Goal: Find specific page/section: Find specific page/section

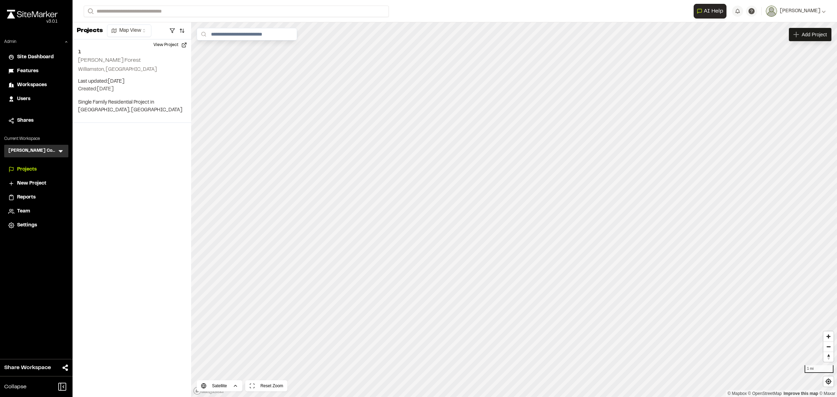
click at [60, 147] on div "Lassiter Taylor Construction LT Menu" at bounding box center [36, 151] width 64 height 13
click at [60, 149] on icon at bounding box center [60, 151] width 7 height 7
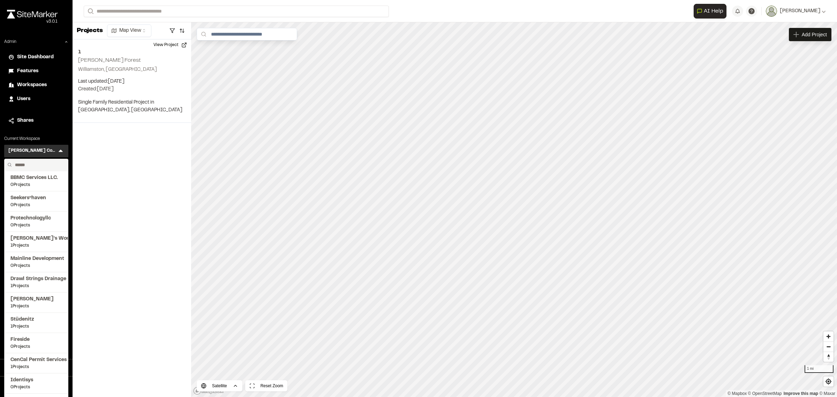
click at [25, 163] on input "text" at bounding box center [38, 165] width 53 height 12
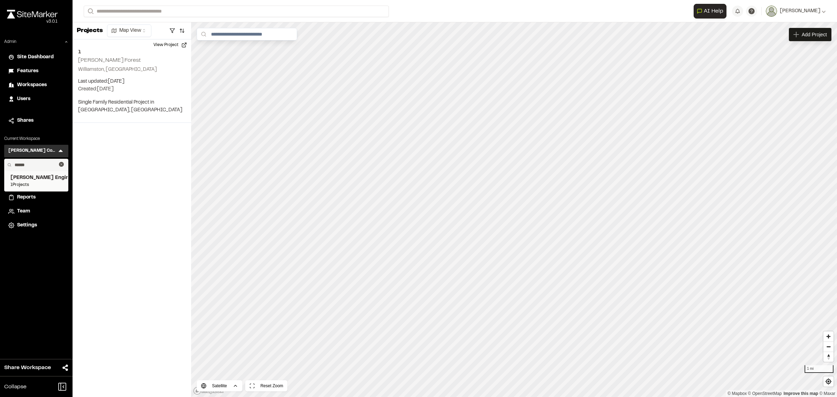
type input "******"
click at [39, 184] on span "1 Projects" at bounding box center [36, 185] width 52 height 6
click at [25, 198] on span "Reports" at bounding box center [26, 198] width 18 height 8
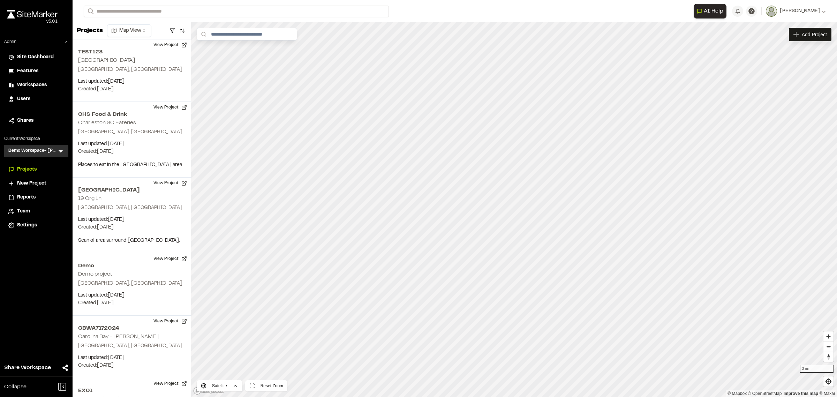
click at [23, 97] on span "Users" at bounding box center [23, 99] width 13 height 8
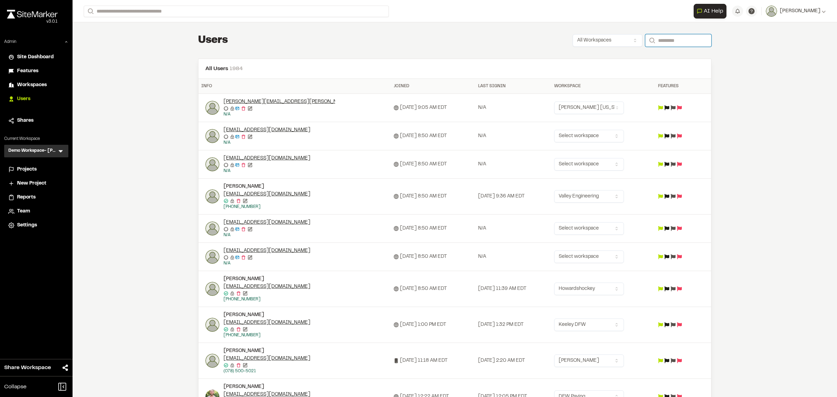
click at [677, 40] on input "Search" at bounding box center [678, 40] width 66 height 13
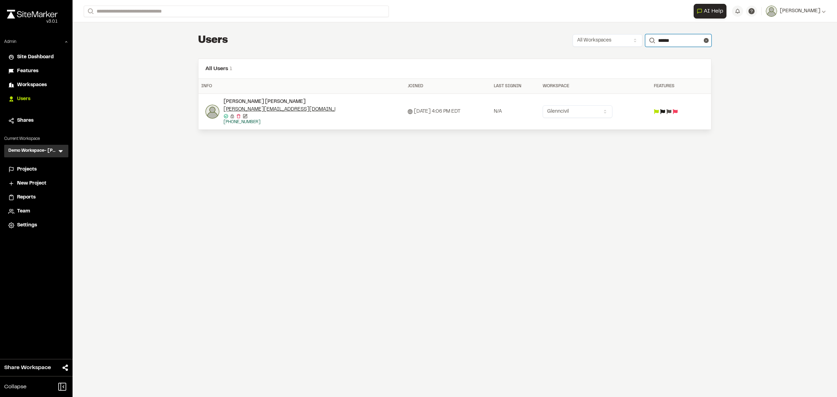
drag, startPoint x: 675, startPoint y: 43, endPoint x: 650, endPoint y: 39, distance: 25.4
click at [650, 39] on form "Search ******" at bounding box center [678, 40] width 66 height 13
type input "******"
click at [58, 151] on icon at bounding box center [60, 151] width 7 height 7
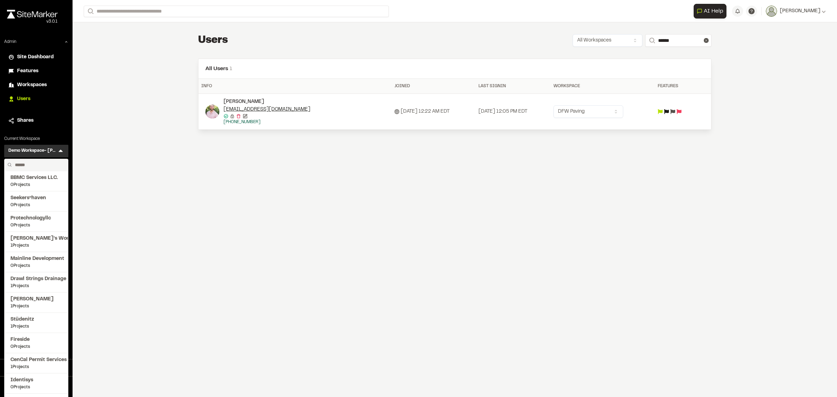
click at [45, 161] on input "text" at bounding box center [38, 165] width 53 height 12
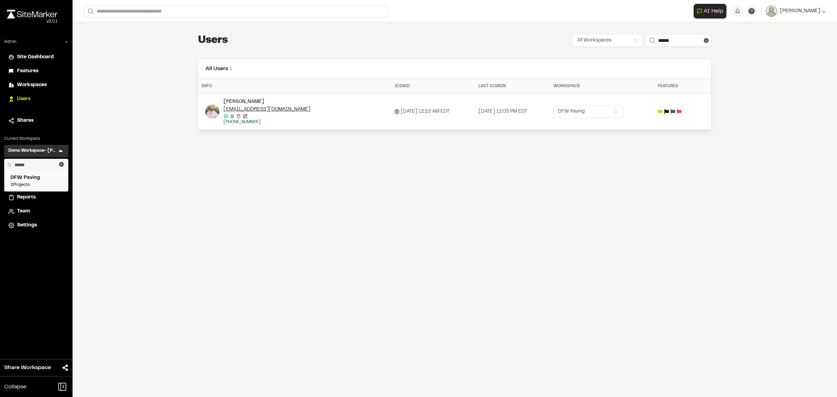
type input "******"
click at [51, 178] on span "DFW Paving" at bounding box center [36, 178] width 52 height 8
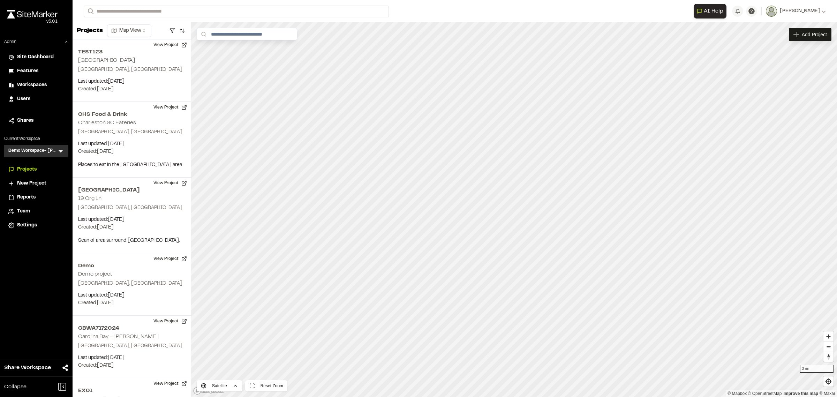
click at [61, 150] on icon at bounding box center [60, 151] width 7 height 7
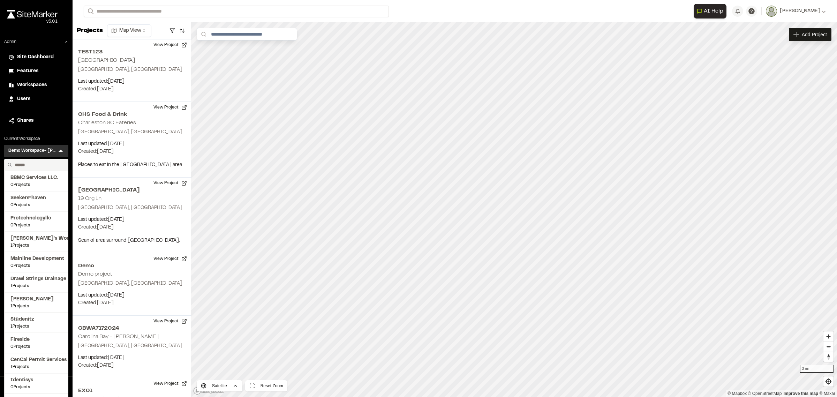
click at [20, 164] on input "text" at bounding box center [38, 165] width 53 height 12
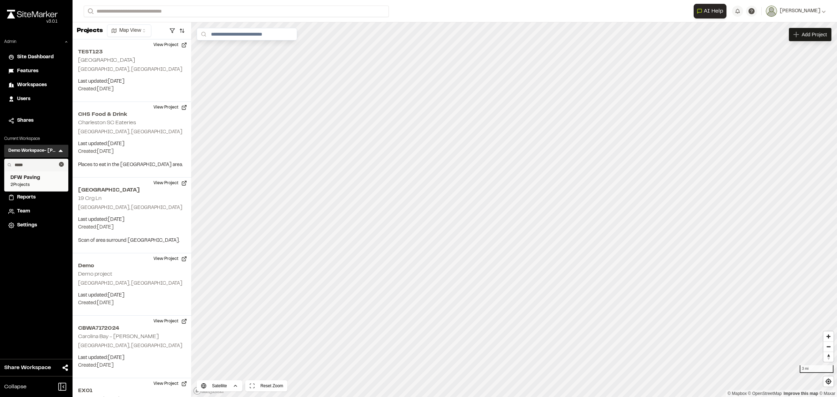
type input "*****"
click at [23, 179] on span "DFW Paving" at bounding box center [36, 178] width 52 height 8
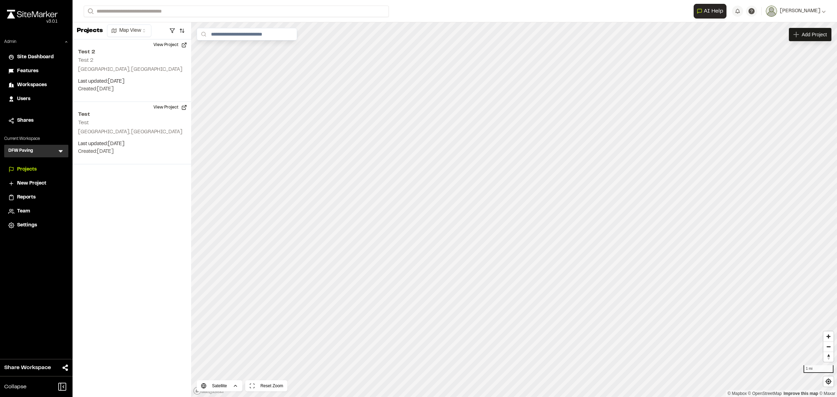
click at [30, 208] on span "Team" at bounding box center [23, 212] width 13 height 8
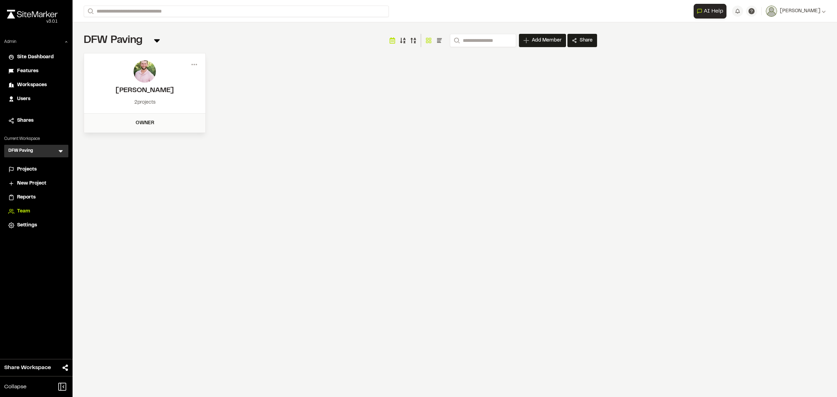
click at [23, 166] on span "Projects" at bounding box center [27, 170] width 20 height 8
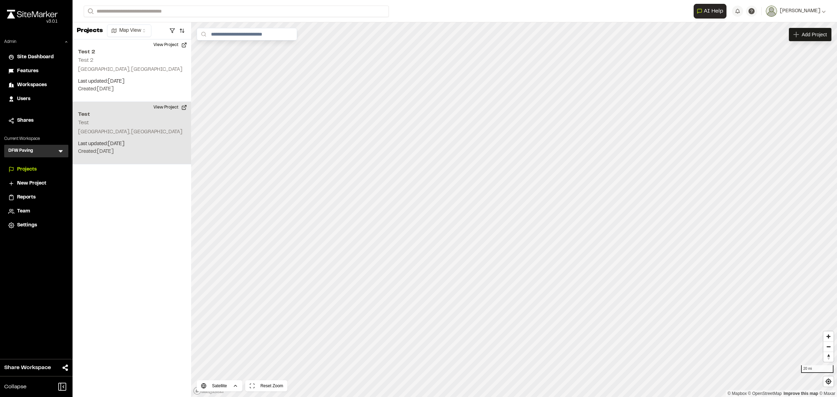
click at [138, 119] on div "Test Test Lake Dallas, TX Last updated: Aug 16, 2025 Budget: $ Created: Aug 16,…" at bounding box center [132, 133] width 119 height 62
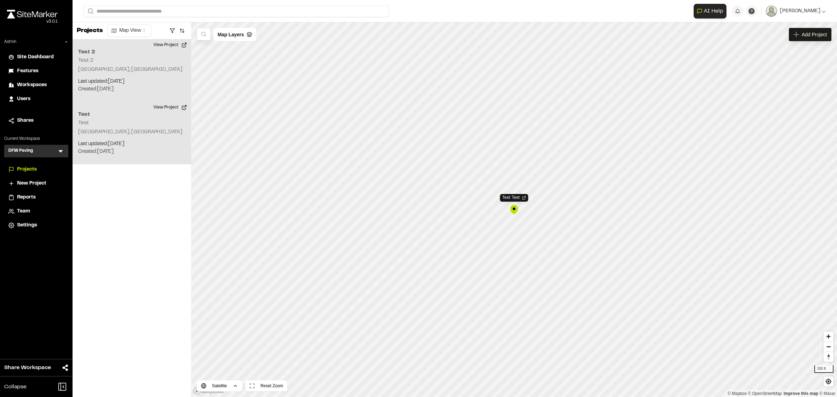
click at [131, 85] on p "Last updated: Aug 16, 2025" at bounding box center [131, 82] width 107 height 8
click at [138, 142] on p "Last updated: Aug 16, 2025" at bounding box center [131, 144] width 107 height 8
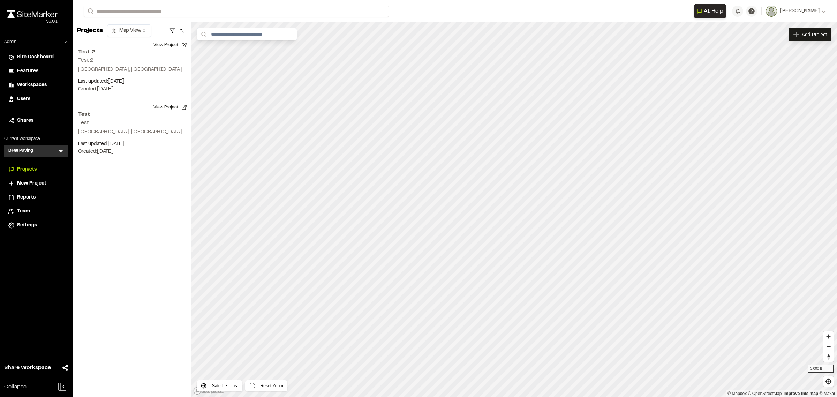
click at [30, 94] on li "Users" at bounding box center [36, 98] width 64 height 13
click at [27, 97] on span "Users" at bounding box center [23, 99] width 13 height 8
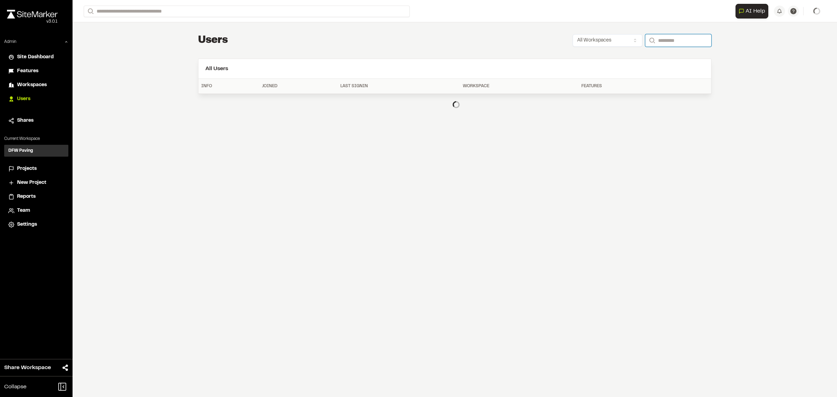
drag, startPoint x: 656, startPoint y: 40, endPoint x: 651, endPoint y: 43, distance: 6.0
click at [656, 40] on input "Search" at bounding box center [678, 40] width 66 height 13
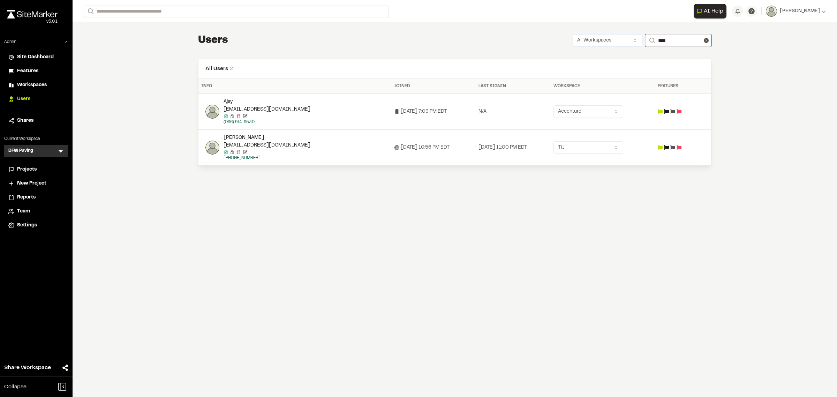
type input "****"
click at [67, 153] on div "DFW Paving DP Menu" at bounding box center [36, 151] width 64 height 13
click at [61, 152] on icon at bounding box center [60, 151] width 7 height 7
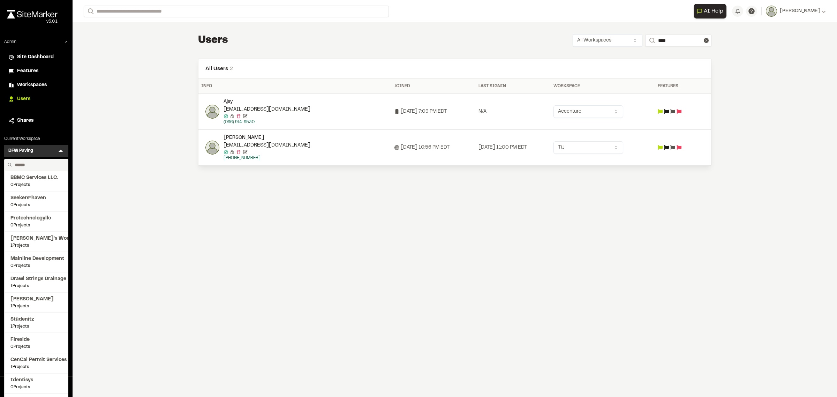
click at [34, 164] on input "text" at bounding box center [38, 165] width 53 height 12
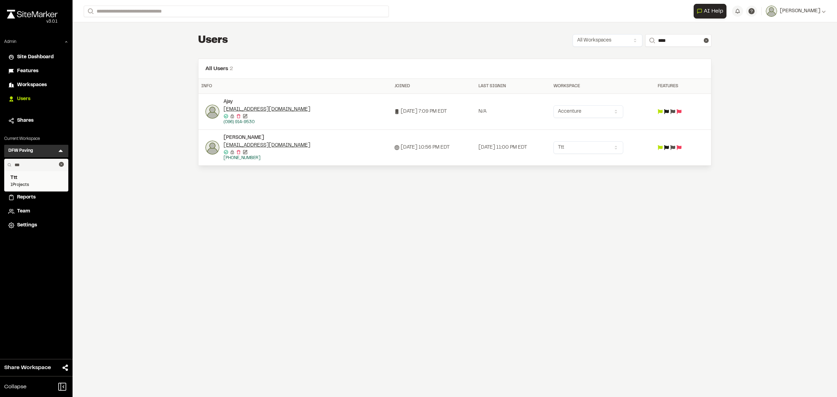
type input "***"
click at [39, 180] on span "Ttt" at bounding box center [36, 178] width 52 height 8
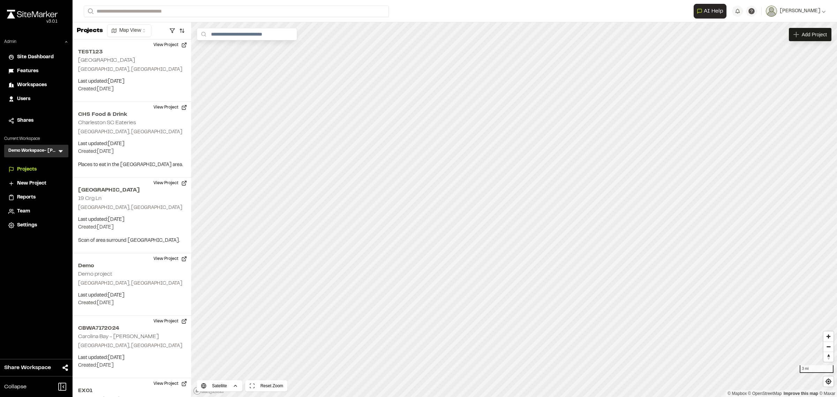
click at [59, 149] on icon at bounding box center [60, 151] width 7 height 7
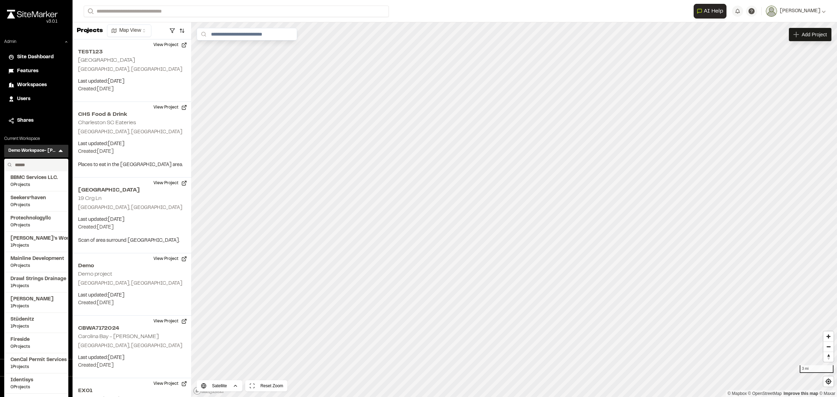
click at [18, 163] on input "text" at bounding box center [38, 165] width 53 height 12
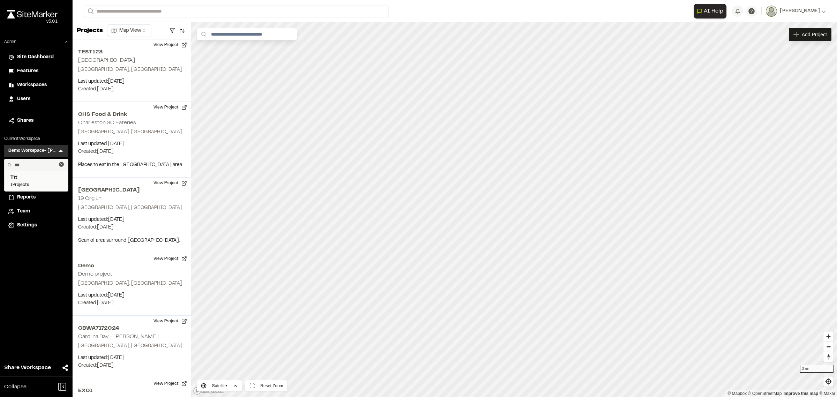
type input "***"
click at [33, 179] on span "Ttt" at bounding box center [36, 178] width 52 height 8
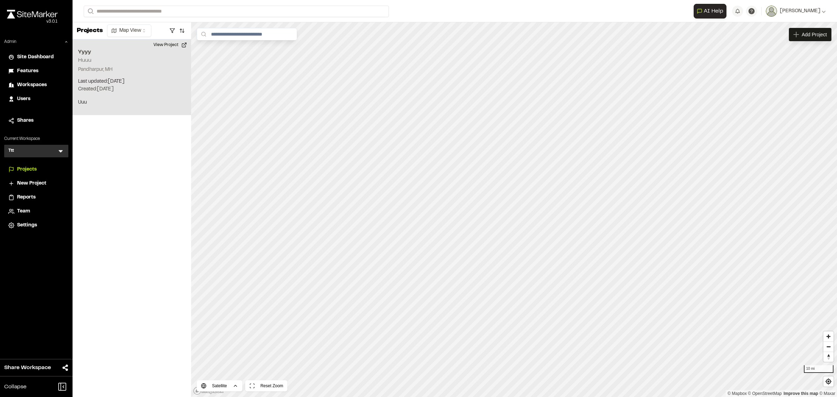
click at [158, 91] on p "Created: Aug 14, 2025" at bounding box center [131, 89] width 107 height 8
click at [511, 196] on div "Yyyy Huuu" at bounding box center [514, 198] width 45 height 8
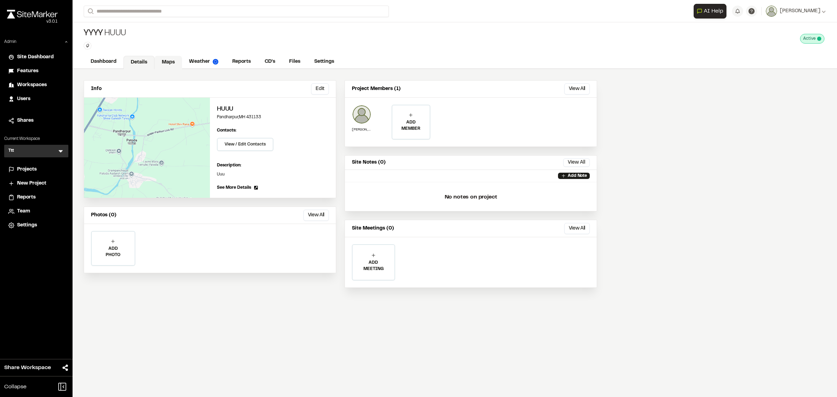
click at [162, 64] on link "Maps" at bounding box center [168, 62] width 28 height 13
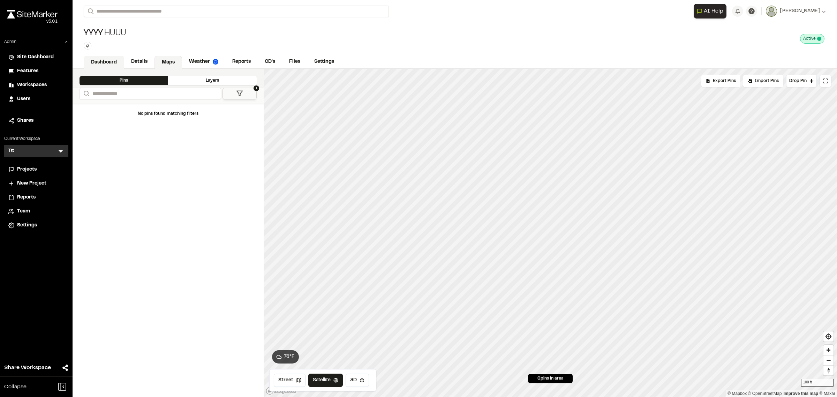
click at [98, 64] on link "Dashboard" at bounding box center [104, 62] width 40 height 13
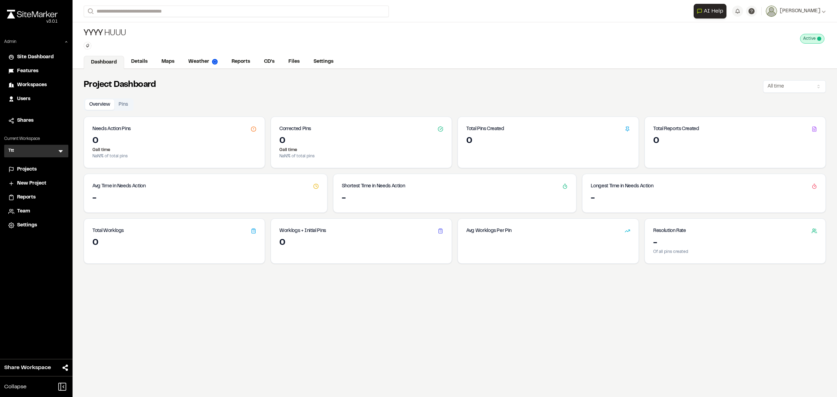
click at [40, 164] on li "Projects" at bounding box center [36, 169] width 64 height 13
click at [25, 200] on span "Reports" at bounding box center [26, 198] width 18 height 8
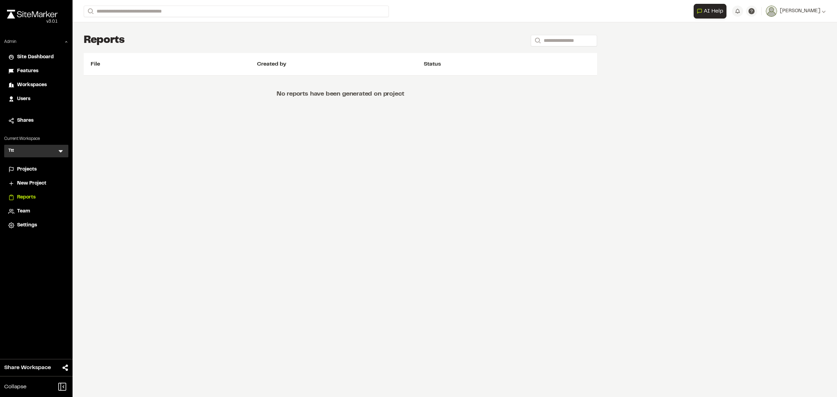
click at [31, 170] on span "Projects" at bounding box center [27, 170] width 20 height 8
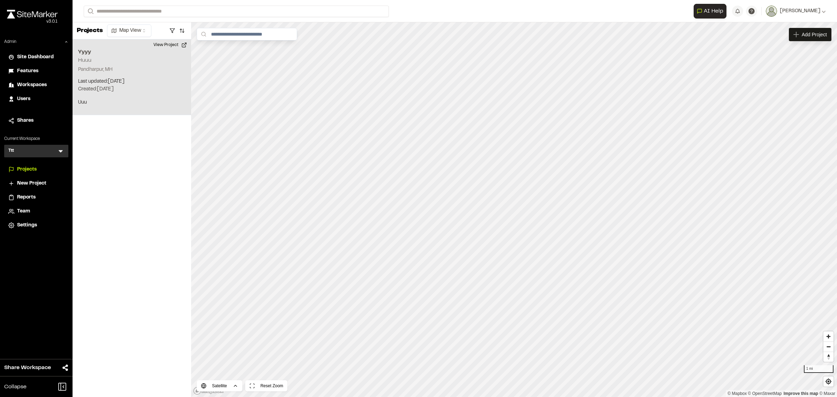
click at [141, 94] on div "Yyyy Huuu Pandharpur, MH Last updated: Aug 14, 2025 Budget: $ Created: Aug 14, …" at bounding box center [132, 77] width 119 height 76
click at [509, 199] on div "Yyyy Huuu" at bounding box center [514, 198] width 45 height 8
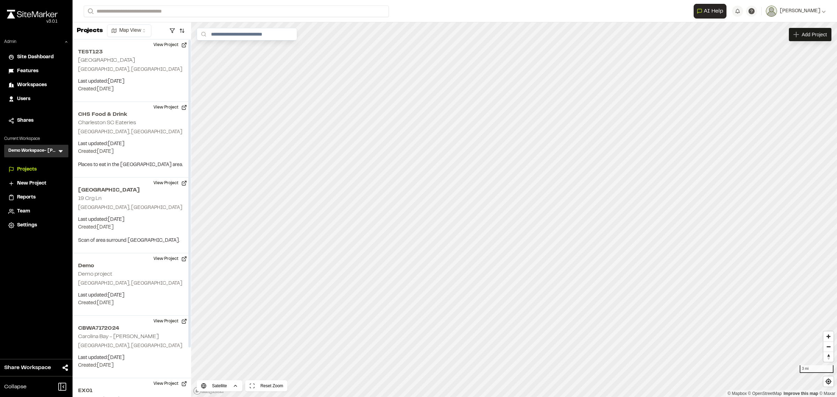
click at [58, 152] on icon at bounding box center [60, 151] width 7 height 7
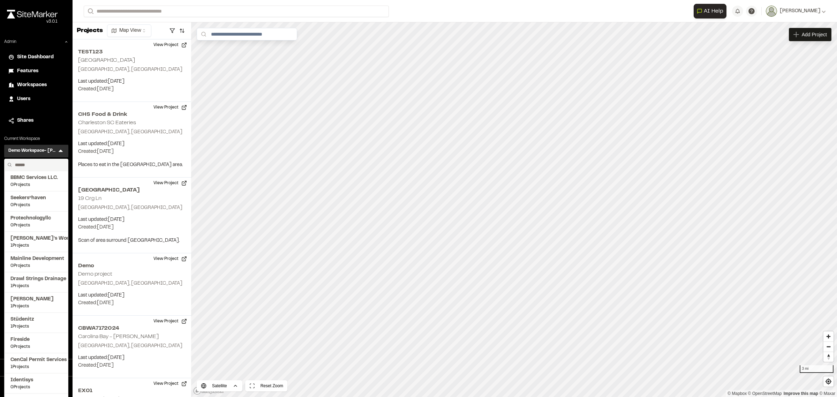
click at [23, 98] on span "Users" at bounding box center [23, 99] width 13 height 8
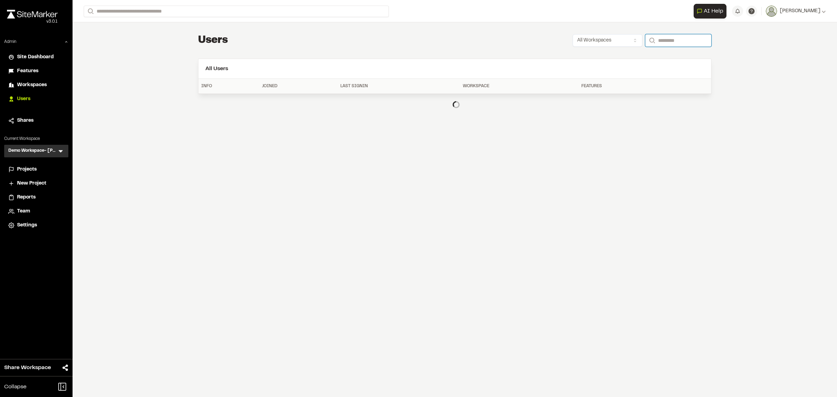
click at [655, 42] on input "Search" at bounding box center [678, 40] width 66 height 13
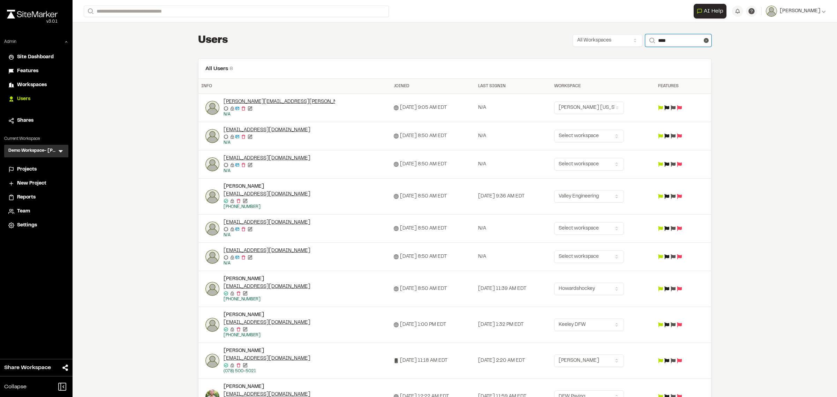
drag, startPoint x: 666, startPoint y: 44, endPoint x: 621, endPoint y: 40, distance: 44.8
click at [621, 40] on div "All Workspaces Search ****" at bounding box center [642, 40] width 139 height 13
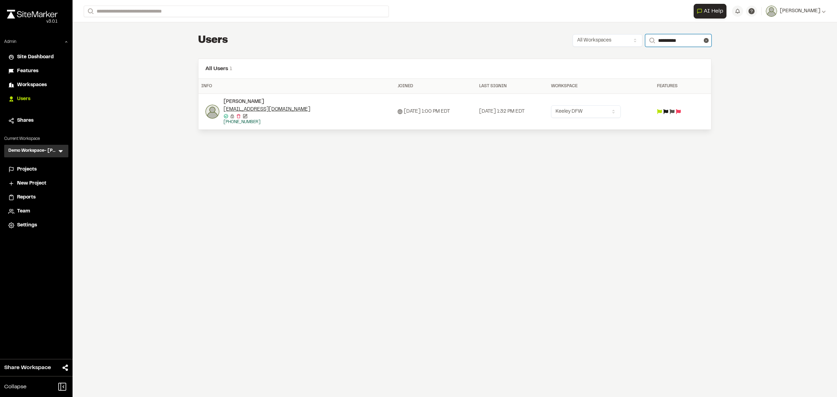
type input "**********"
click at [62, 152] on icon at bounding box center [60, 151] width 7 height 7
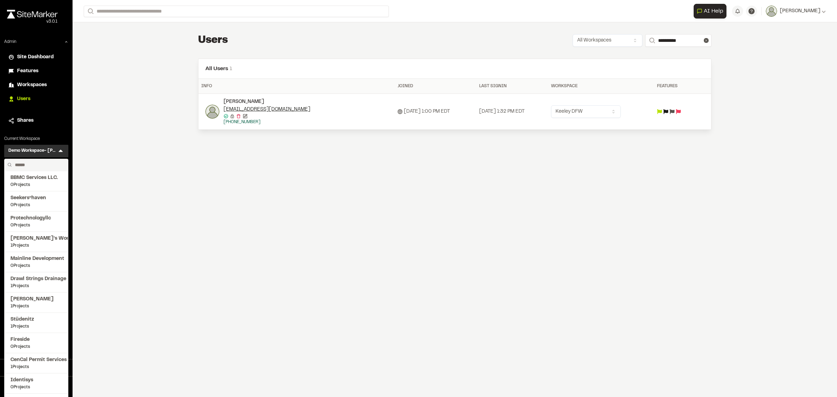
click at [38, 165] on input "text" at bounding box center [38, 165] width 53 height 12
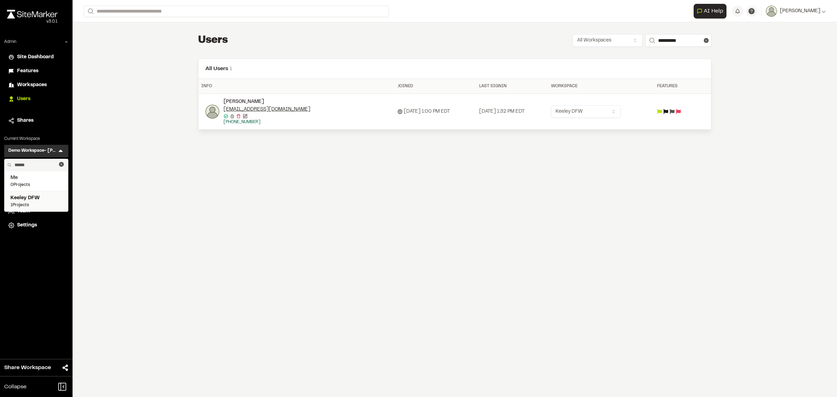
type input "******"
click at [30, 198] on span "Keeley DFW" at bounding box center [36, 198] width 52 height 8
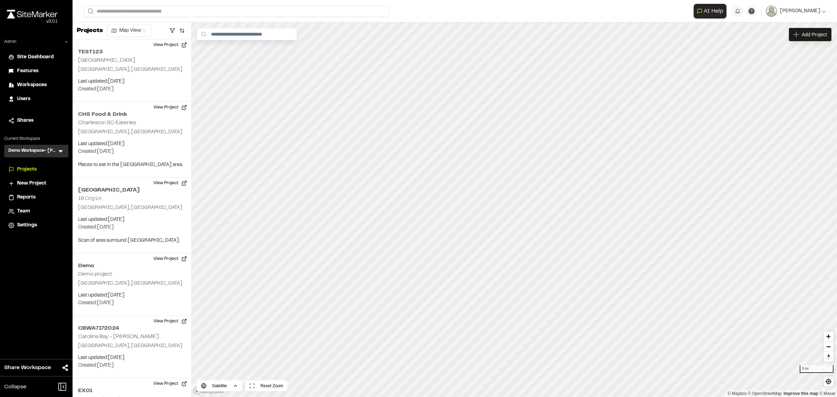
click at [59, 150] on icon at bounding box center [61, 151] width 4 height 2
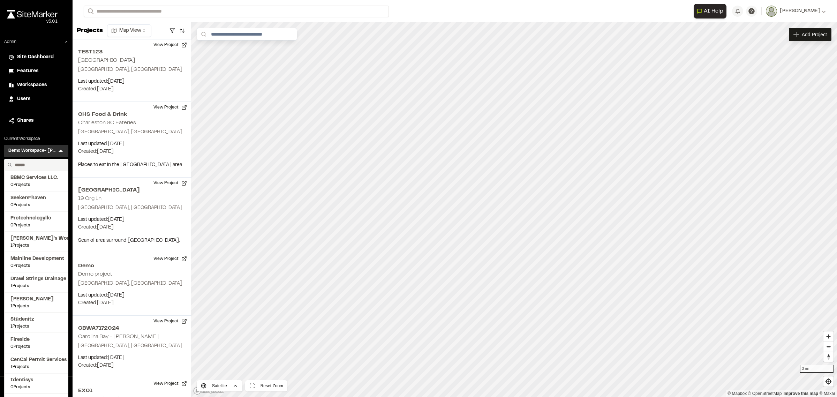
click at [21, 163] on input "text" at bounding box center [38, 165] width 53 height 12
type input "******"
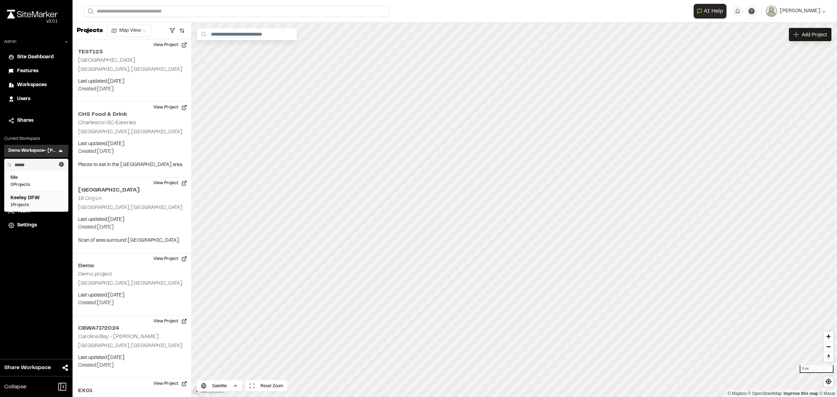
click at [35, 201] on span "Keeley DFW" at bounding box center [36, 198] width 52 height 8
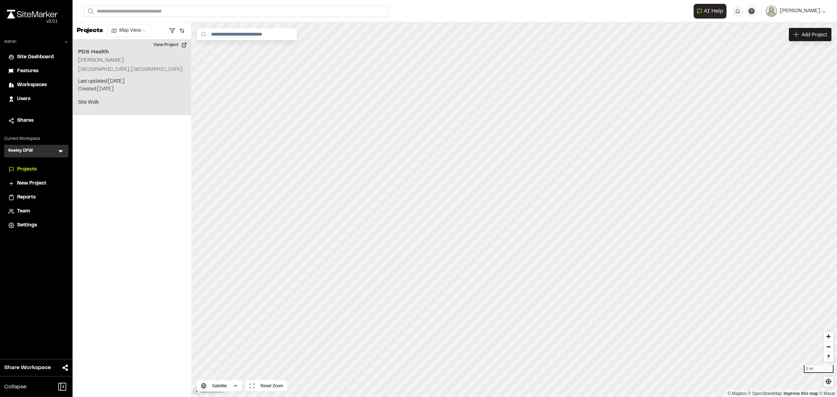
click at [142, 90] on p "Created: Aug 16, 2025" at bounding box center [131, 89] width 107 height 8
click at [508, 197] on div "PDS Health Jason Miller" at bounding box center [514, 198] width 67 height 8
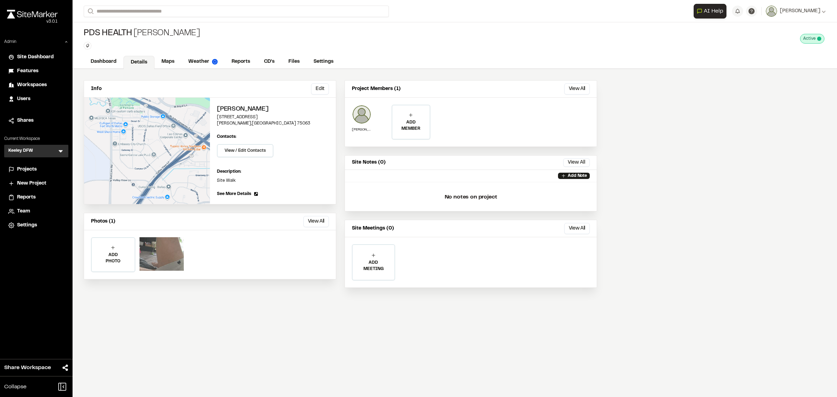
click at [163, 246] on div at bounding box center [161, 253] width 44 height 33
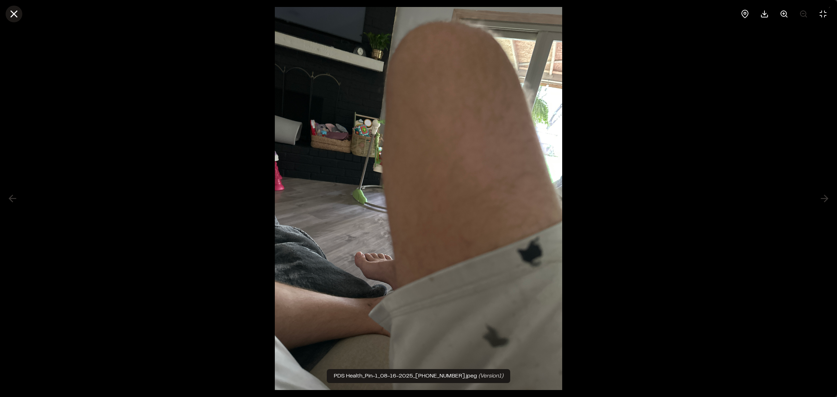
click at [13, 16] on icon at bounding box center [14, 14] width 12 height 12
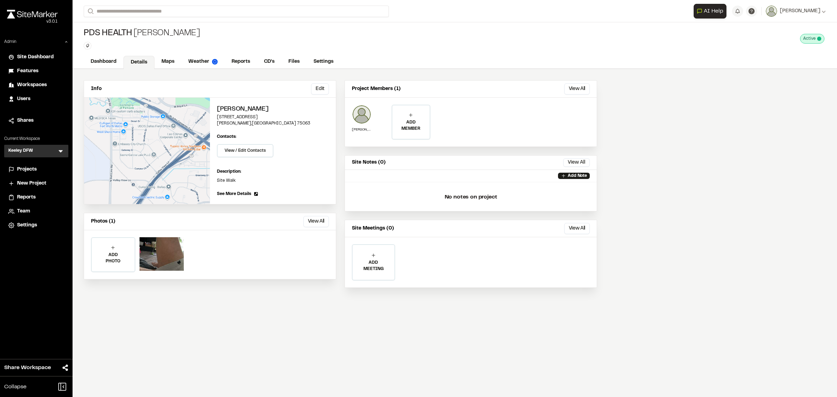
click at [22, 210] on span "Team" at bounding box center [23, 212] width 13 height 8
